Goal: Information Seeking & Learning: Learn about a topic

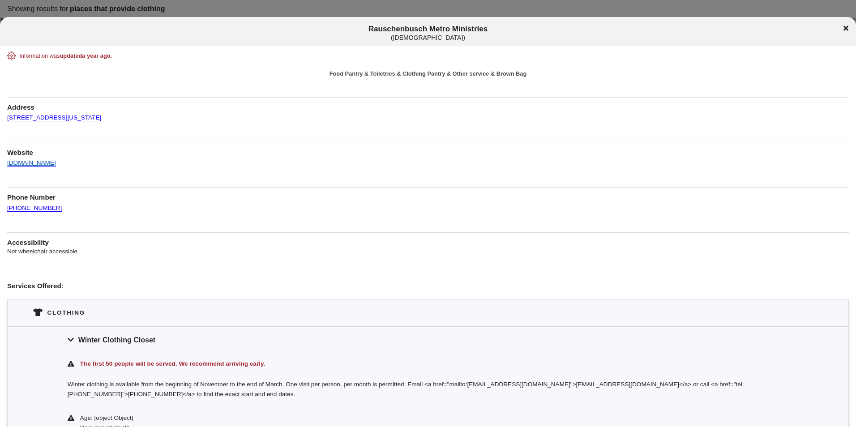
click at [26, 159] on link "[DOMAIN_NAME]" at bounding box center [31, 159] width 49 height 16
click at [846, 28] on icon at bounding box center [845, 28] width 5 height 7
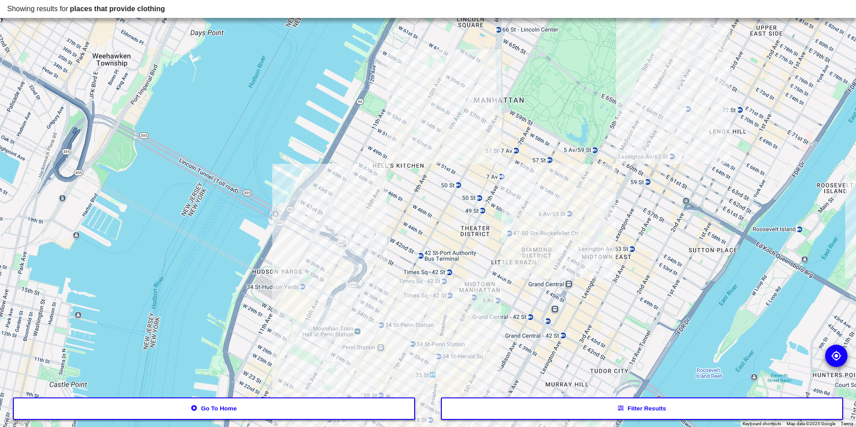
click at [570, 178] on div at bounding box center [428, 213] width 856 height 427
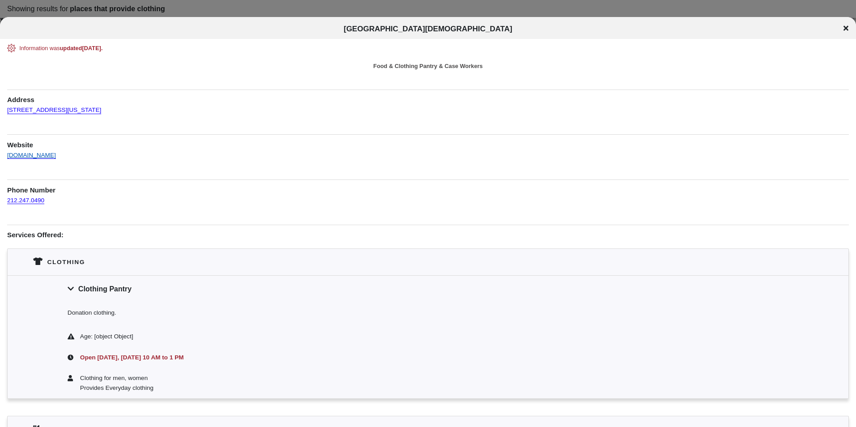
click at [36, 151] on link "[DOMAIN_NAME]" at bounding box center [31, 151] width 49 height 16
click at [846, 27] on icon at bounding box center [845, 28] width 5 height 7
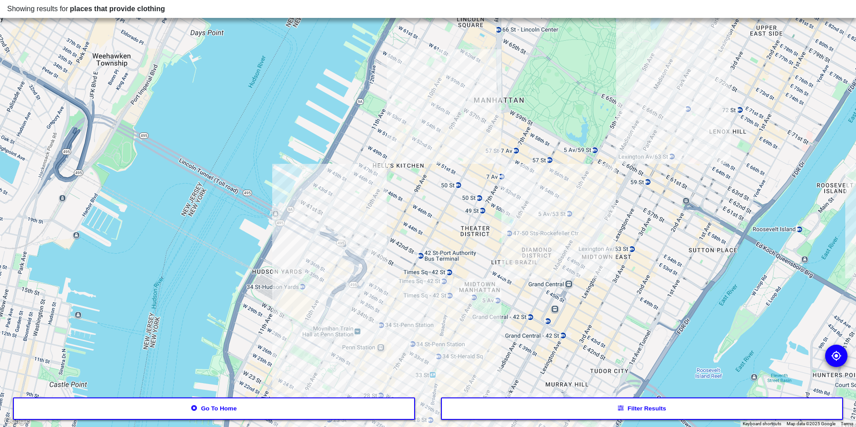
click at [195, 407] on icon "button" at bounding box center [194, 408] width 6 height 6
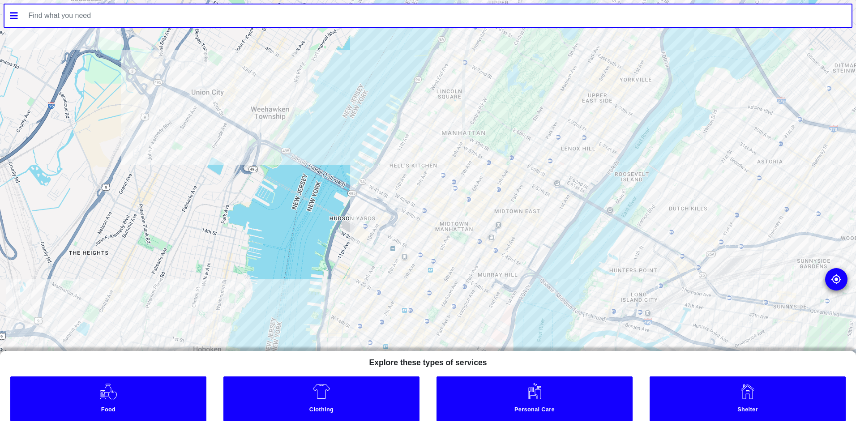
click at [170, 397] on link "Food" at bounding box center [108, 398] width 196 height 45
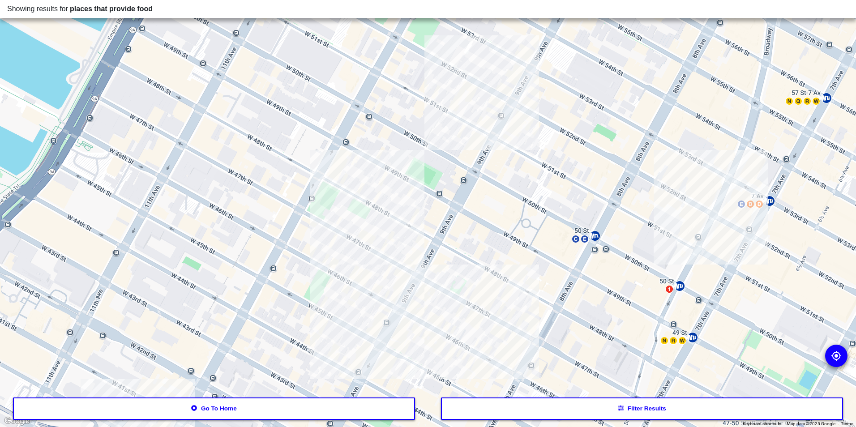
click at [496, 98] on div at bounding box center [428, 213] width 856 height 427
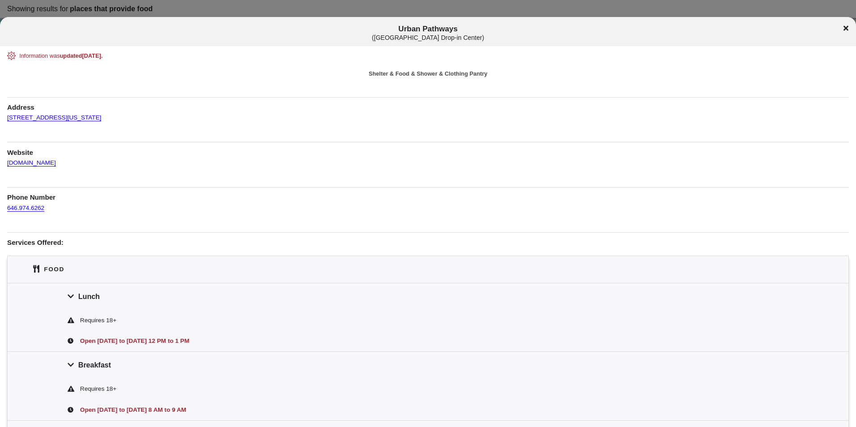
click at [846, 27] on icon at bounding box center [845, 28] width 5 height 5
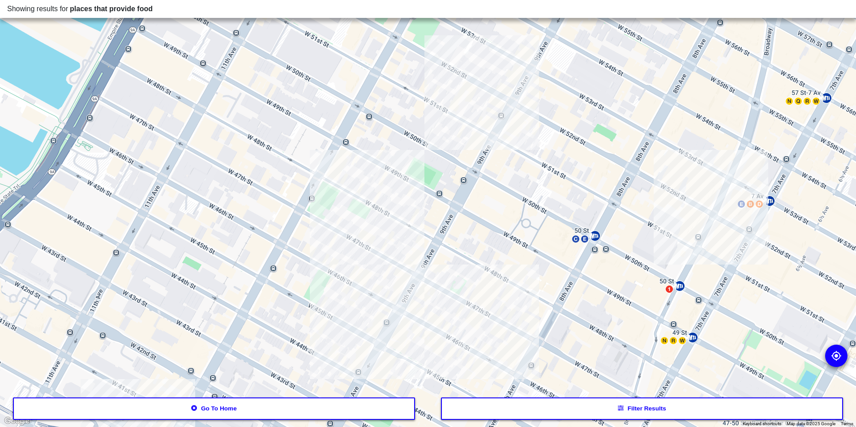
click at [366, 265] on div at bounding box center [428, 213] width 856 height 427
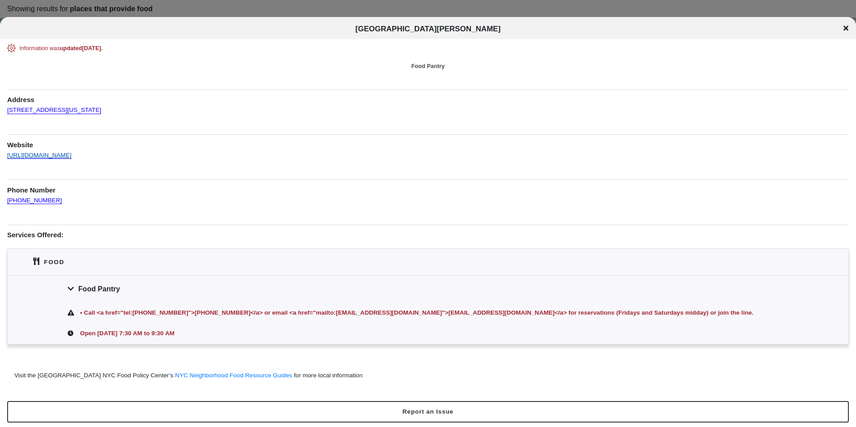
click at [43, 154] on link "[URL][DOMAIN_NAME]" at bounding box center [39, 151] width 64 height 16
click at [843, 26] on icon at bounding box center [845, 28] width 5 height 7
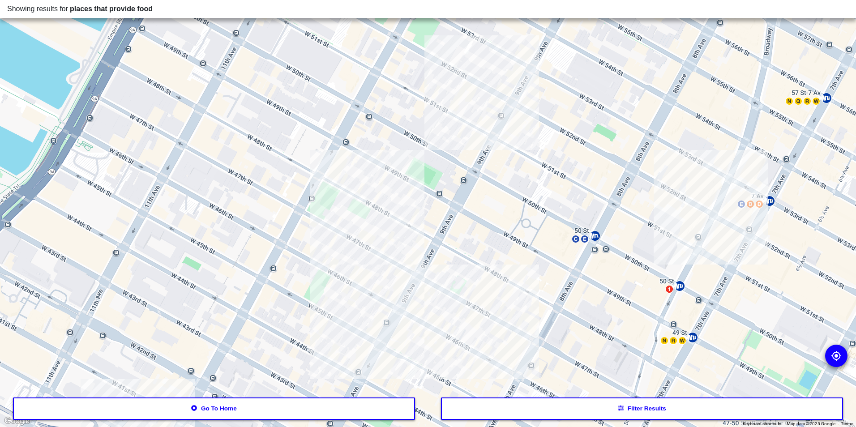
click at [692, 241] on div at bounding box center [428, 213] width 856 height 427
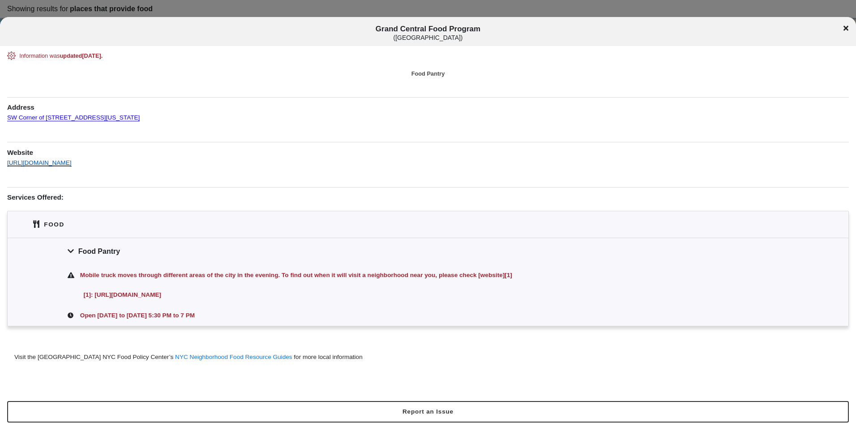
click at [72, 158] on link "[URL][DOMAIN_NAME]" at bounding box center [39, 159] width 64 height 16
click at [848, 26] on div "Grand Central Food Program ( [STREET_ADDRESS] )" at bounding box center [428, 33] width 856 height 17
click at [846, 26] on icon at bounding box center [845, 28] width 5 height 7
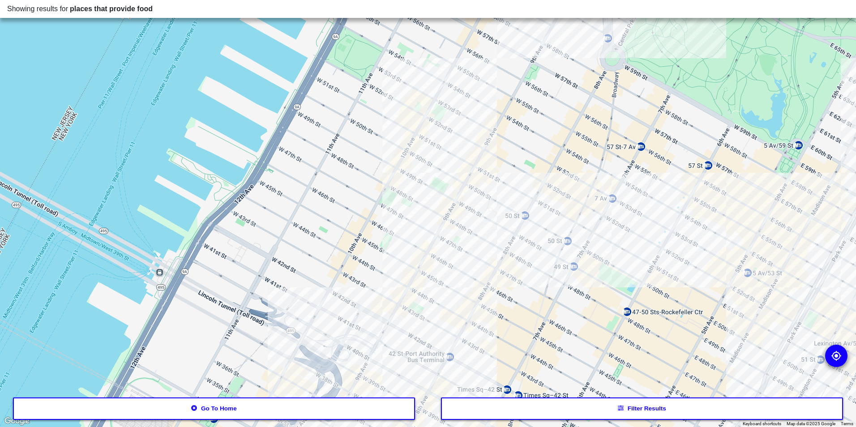
click at [472, 271] on div at bounding box center [428, 213] width 856 height 427
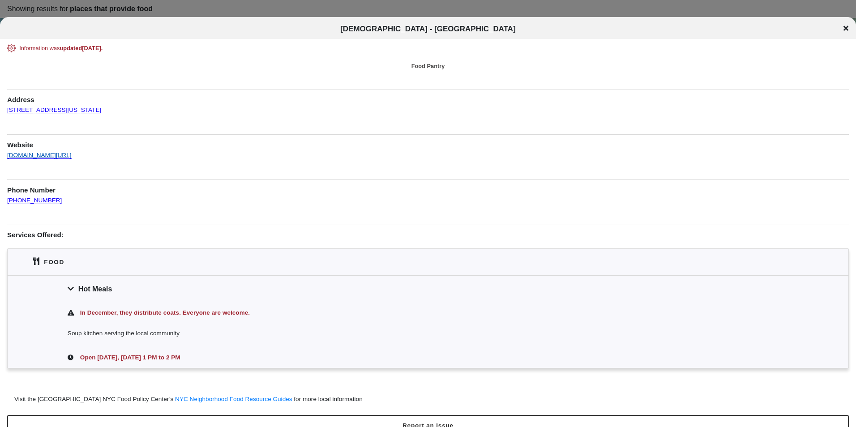
click at [24, 157] on link "[DOMAIN_NAME][URL]" at bounding box center [39, 151] width 64 height 16
click at [846, 25] on icon at bounding box center [845, 28] width 5 height 7
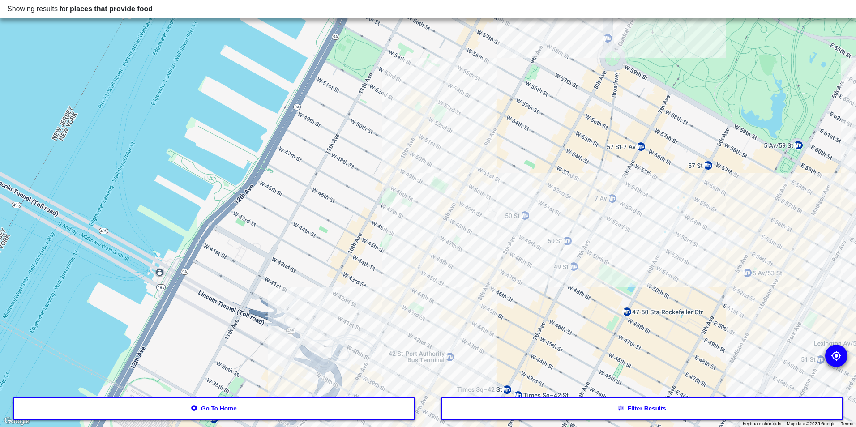
click at [322, 406] on button "Go to home" at bounding box center [214, 408] width 402 height 22
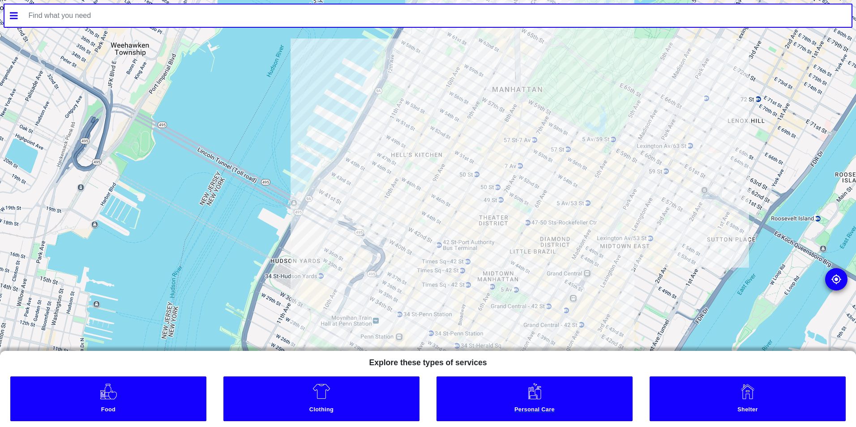
click at [542, 388] on img at bounding box center [534, 391] width 18 height 18
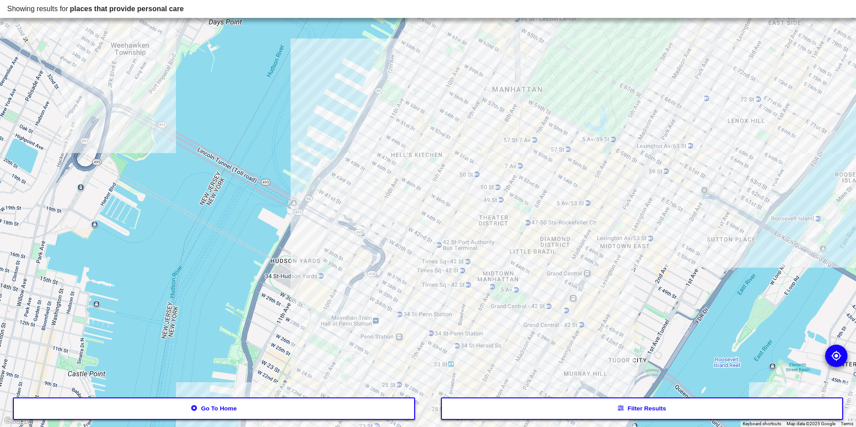
click at [392, 230] on div at bounding box center [428, 213] width 856 height 427
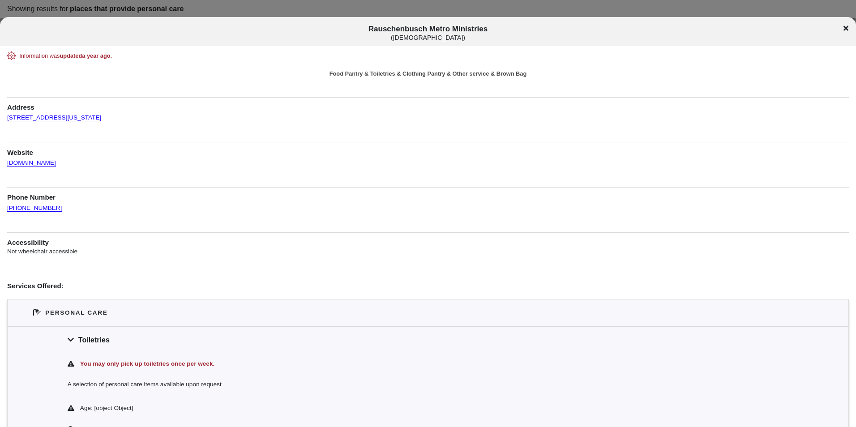
click at [846, 29] on icon at bounding box center [845, 28] width 5 height 5
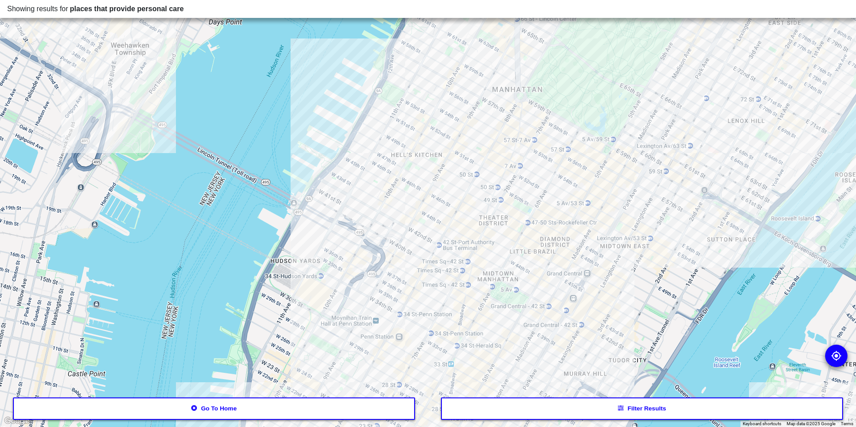
click at [453, 132] on div at bounding box center [428, 213] width 856 height 427
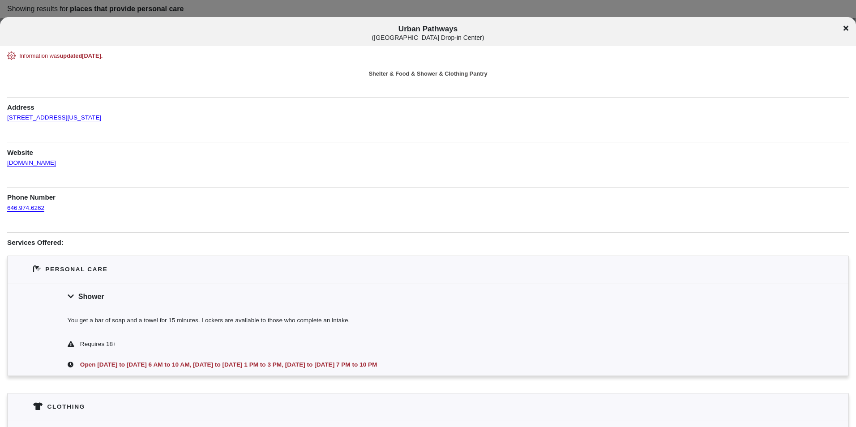
click at [846, 24] on div "Urban Pathways ( [GEOGRAPHIC_DATA] Drop-in Center )" at bounding box center [428, 31] width 856 height 29
click at [846, 31] on icon at bounding box center [845, 28] width 5 height 7
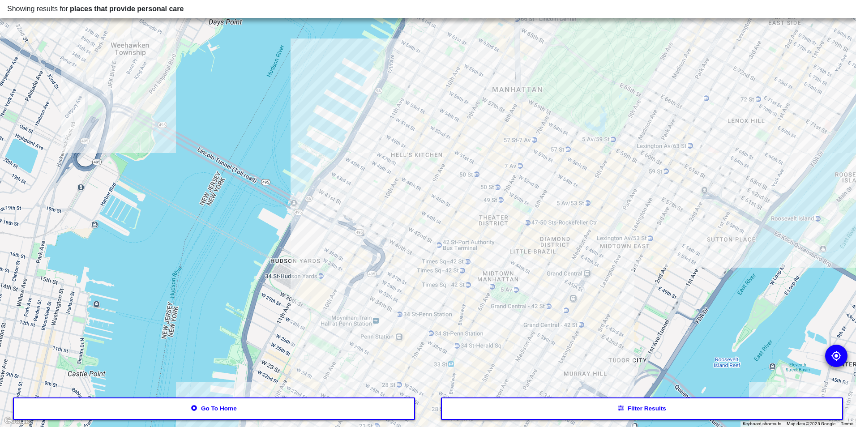
click at [353, 411] on button "Go to home" at bounding box center [214, 408] width 402 height 22
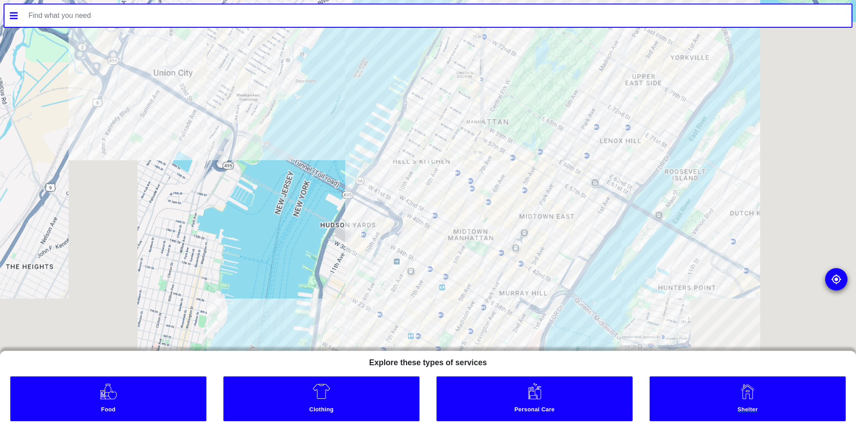
click at [715, 400] on link "Shelter" at bounding box center [747, 398] width 196 height 45
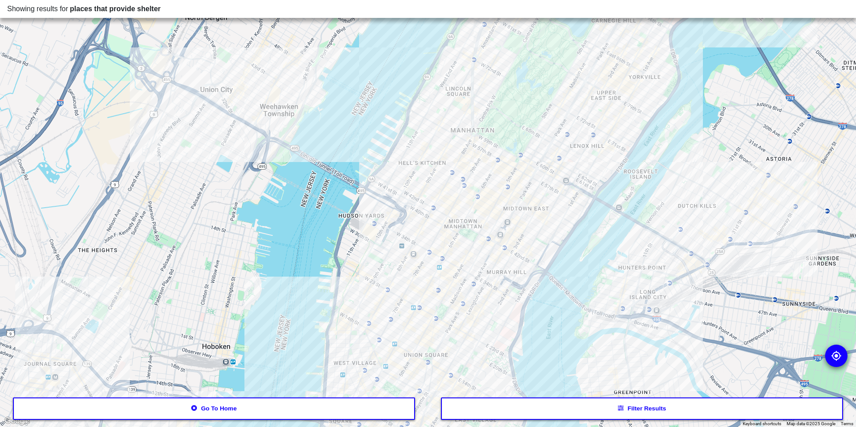
click at [363, 407] on button "Go to home" at bounding box center [214, 408] width 402 height 22
